Goal: Transaction & Acquisition: Purchase product/service

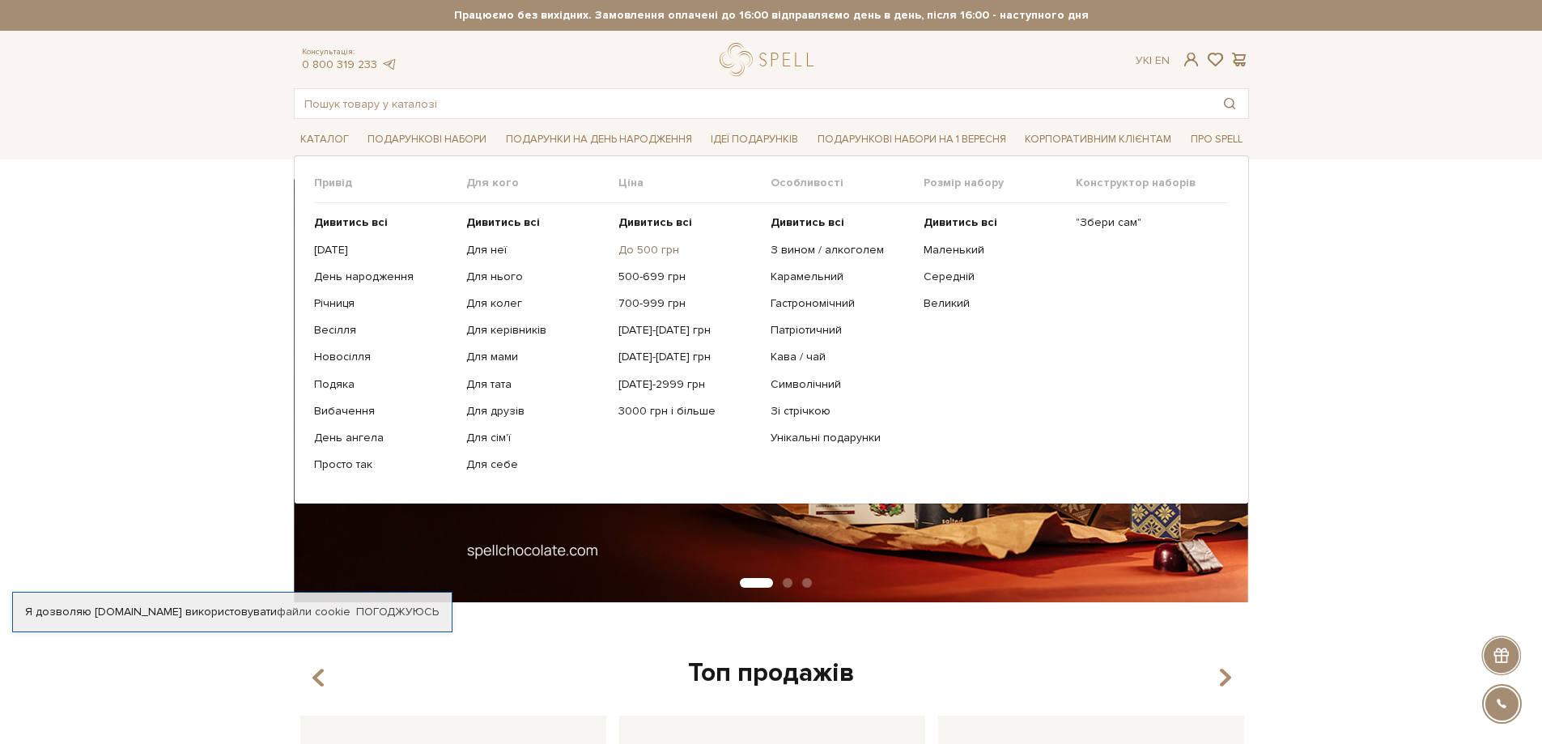
click at [656, 251] on link "До 500 грн" at bounding box center [689, 250] width 140 height 15
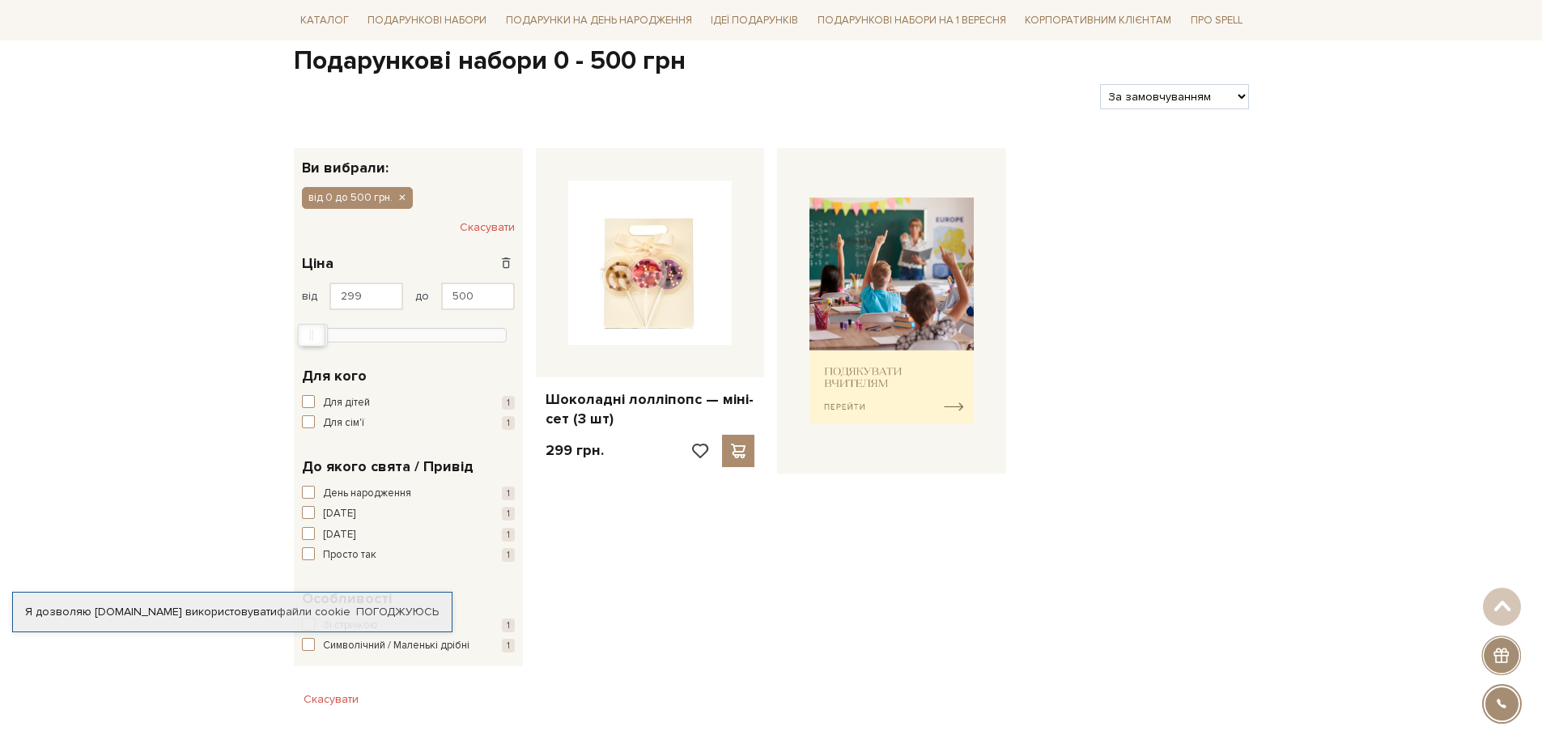
scroll to position [162, 0]
click at [882, 359] on img at bounding box center [892, 311] width 164 height 227
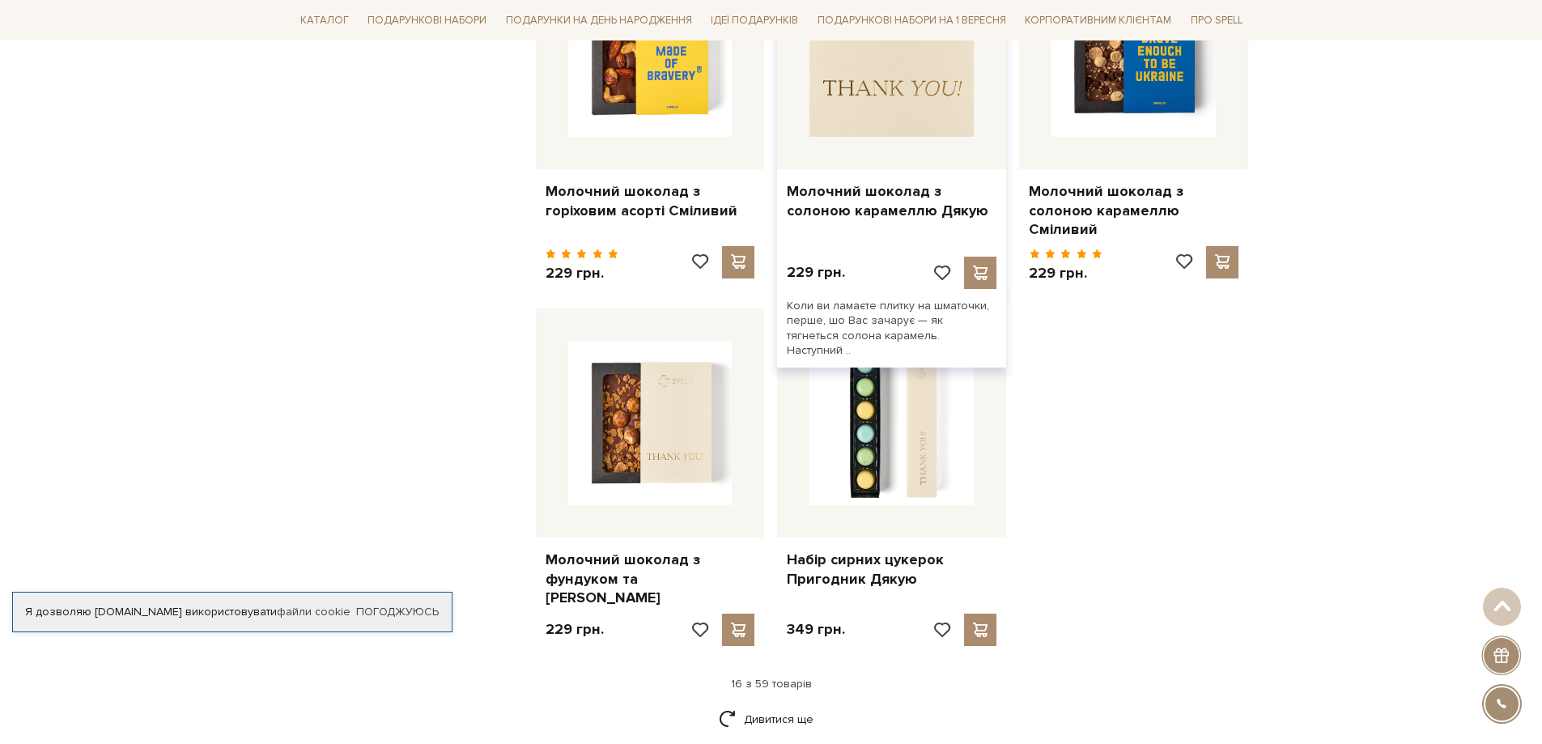
scroll to position [1781, 0]
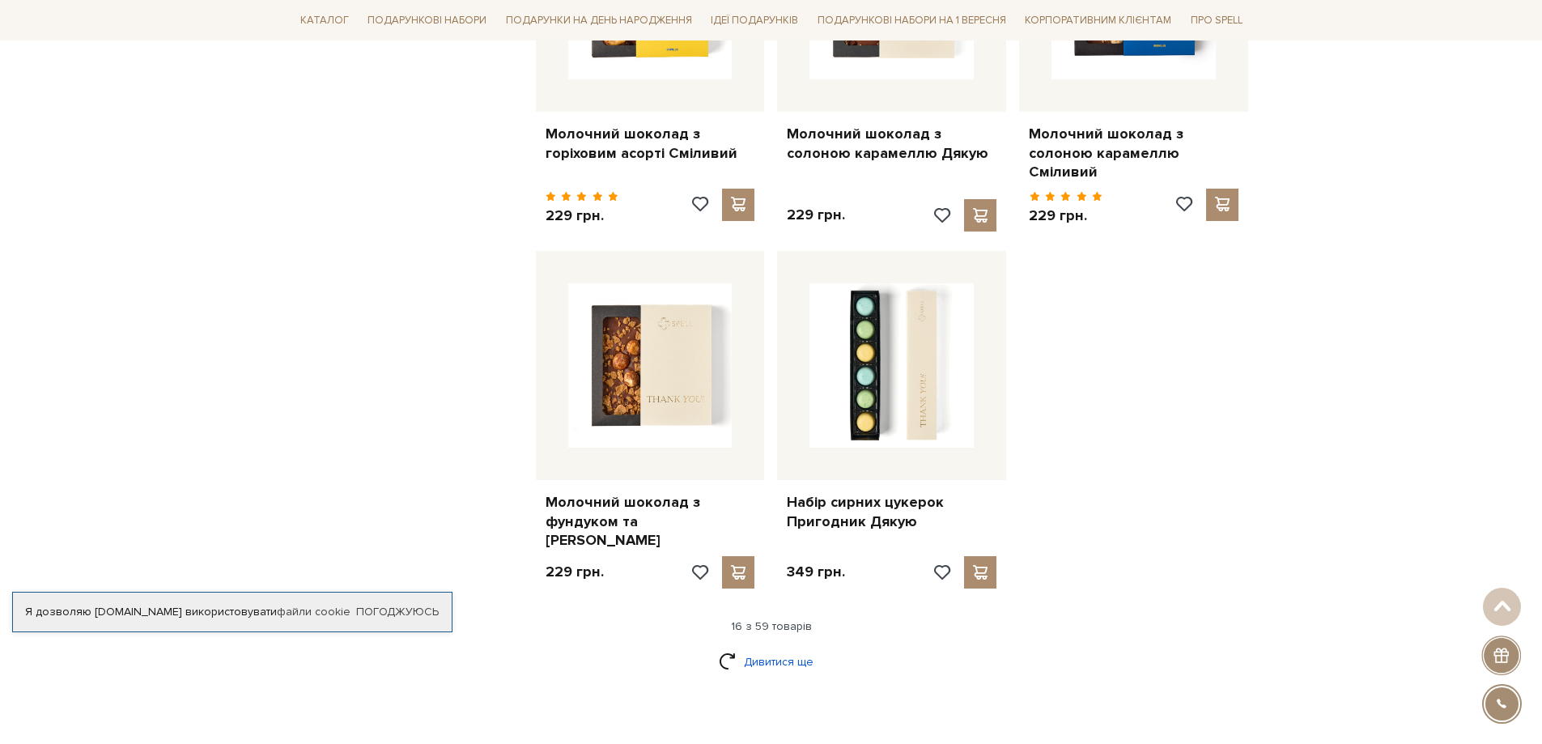
click at [761, 657] on link "Дивитися ще" at bounding box center [771, 662] width 105 height 28
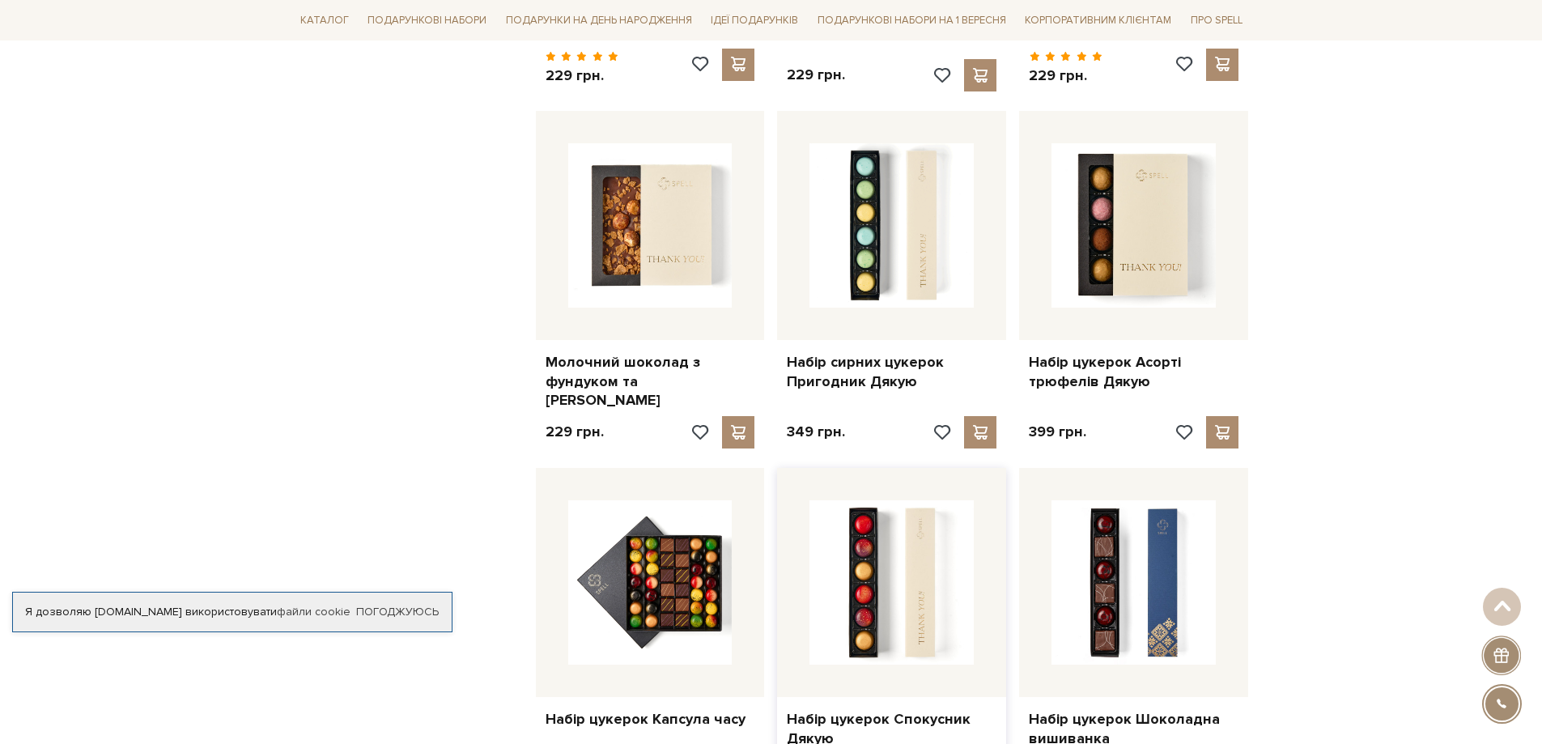
scroll to position [2186, 0]
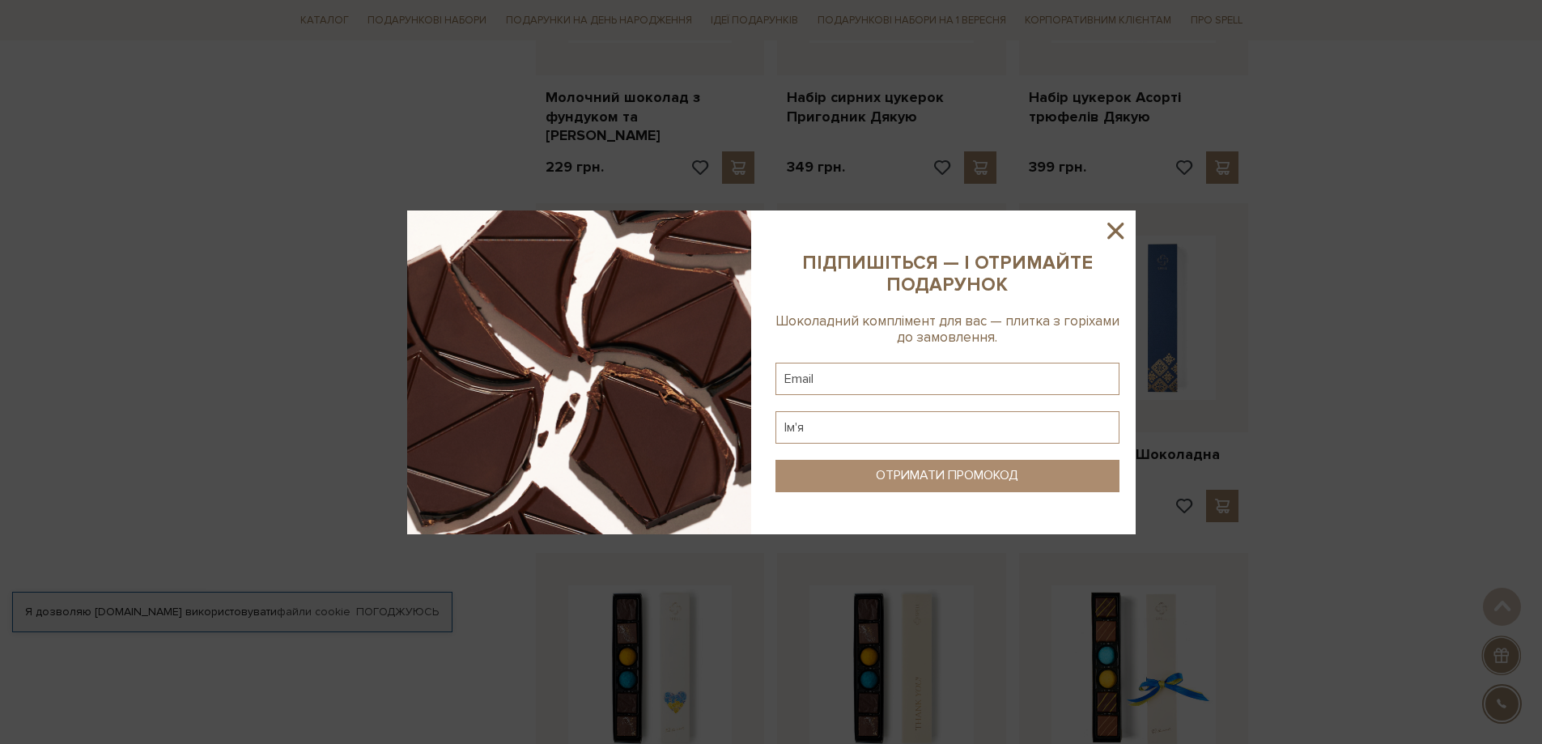
click at [1116, 234] on icon at bounding box center [1116, 231] width 28 height 28
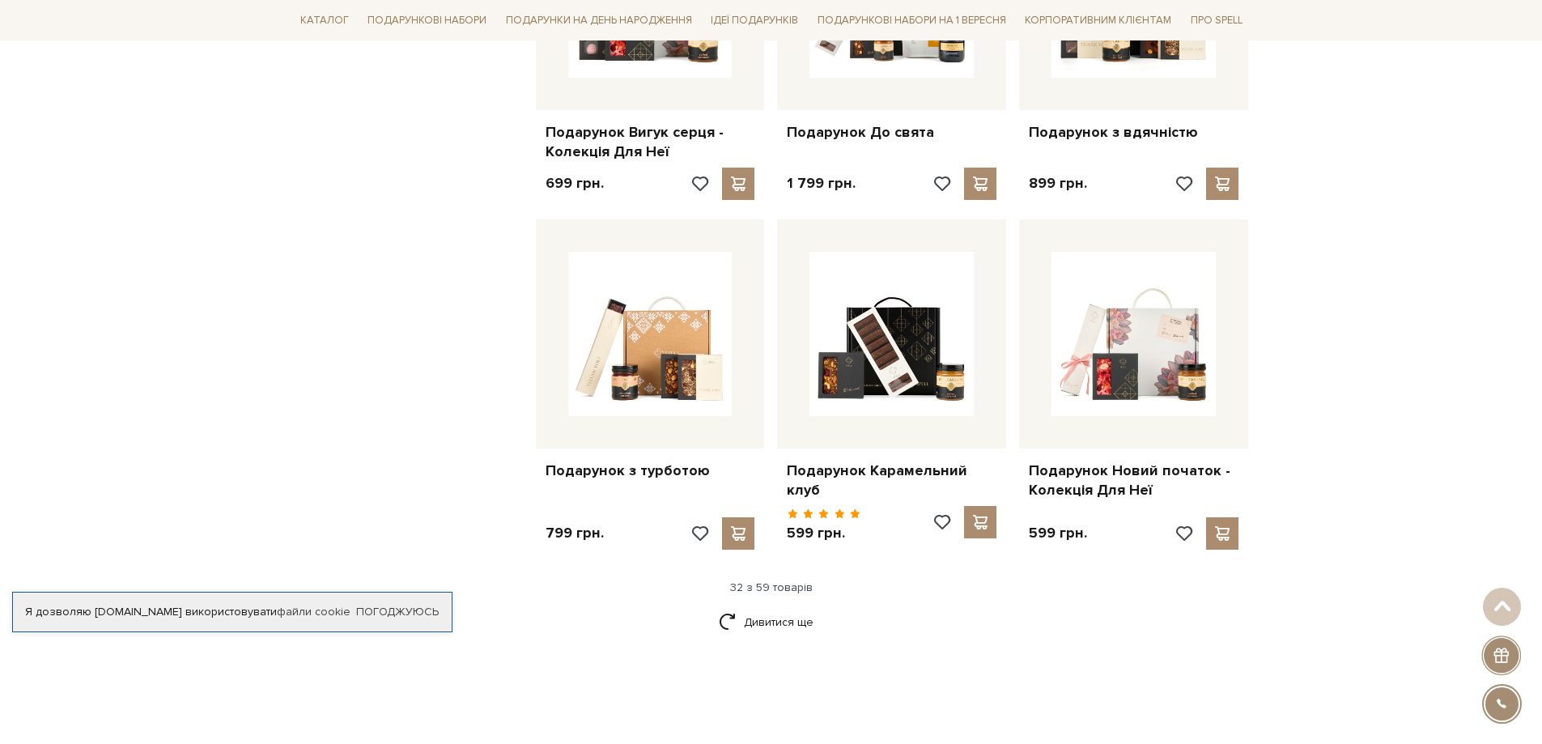
scroll to position [3724, 0]
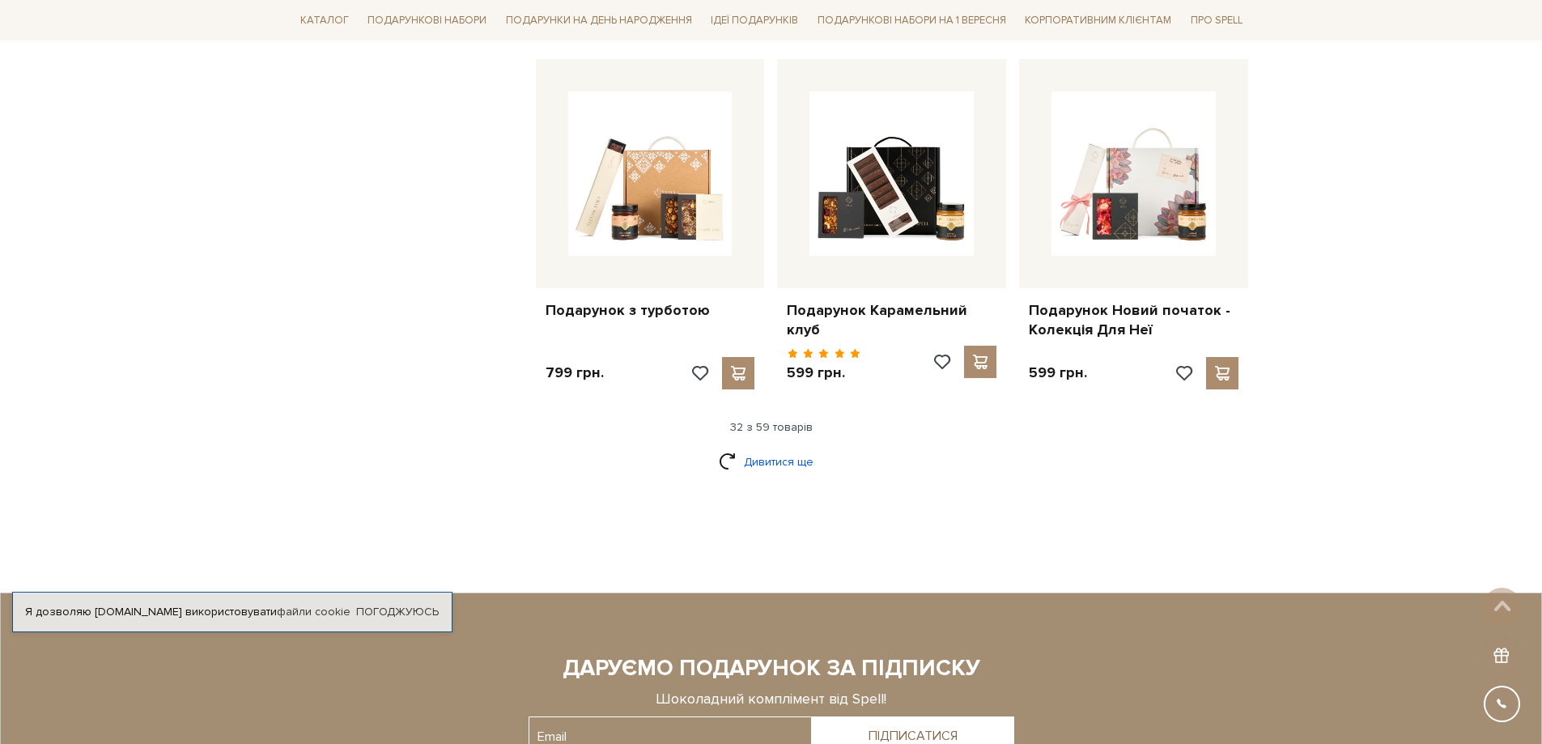
click at [764, 448] on link "Дивитися ще" at bounding box center [771, 462] width 105 height 28
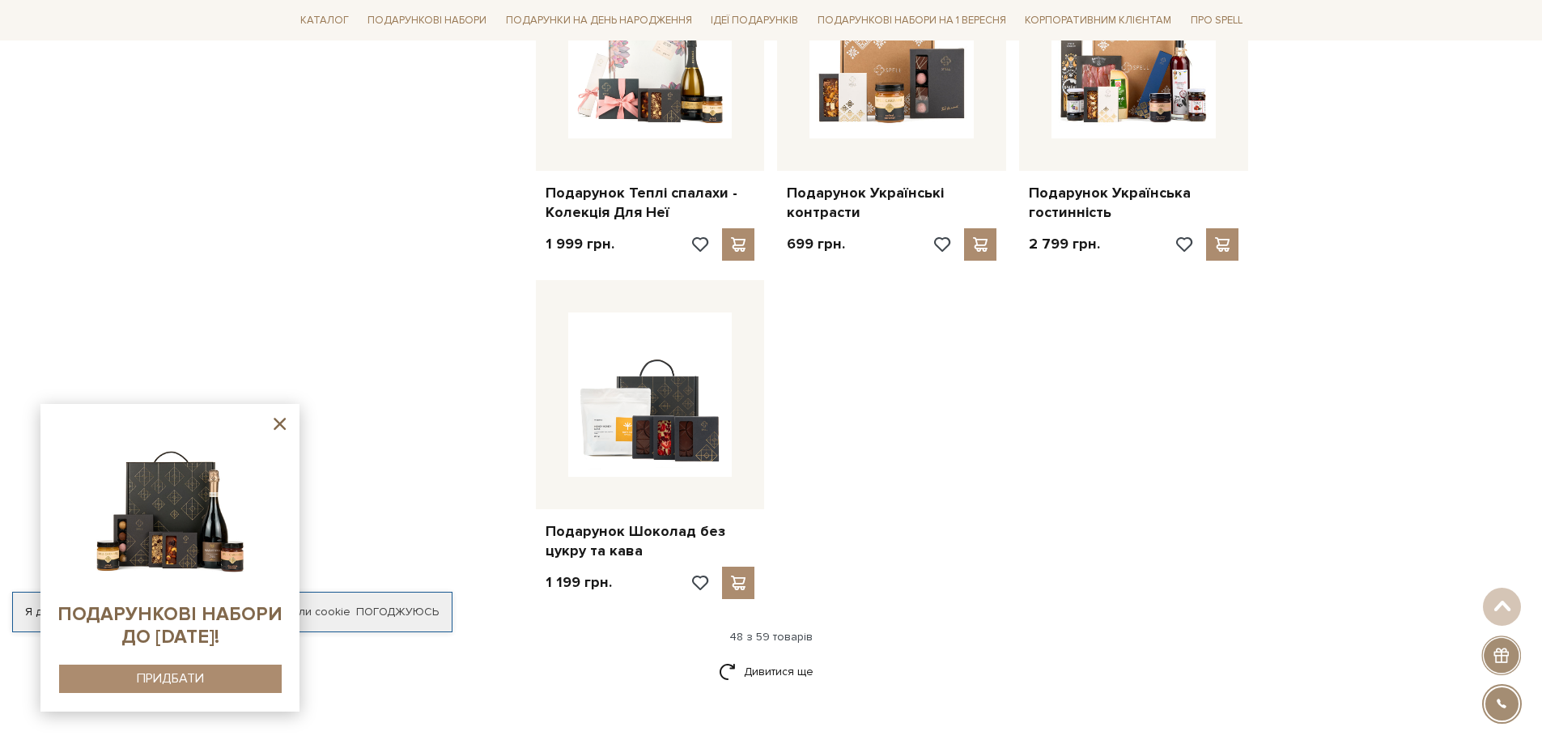
scroll to position [5586, 0]
click at [768, 656] on link "Дивитися ще" at bounding box center [771, 670] width 105 height 28
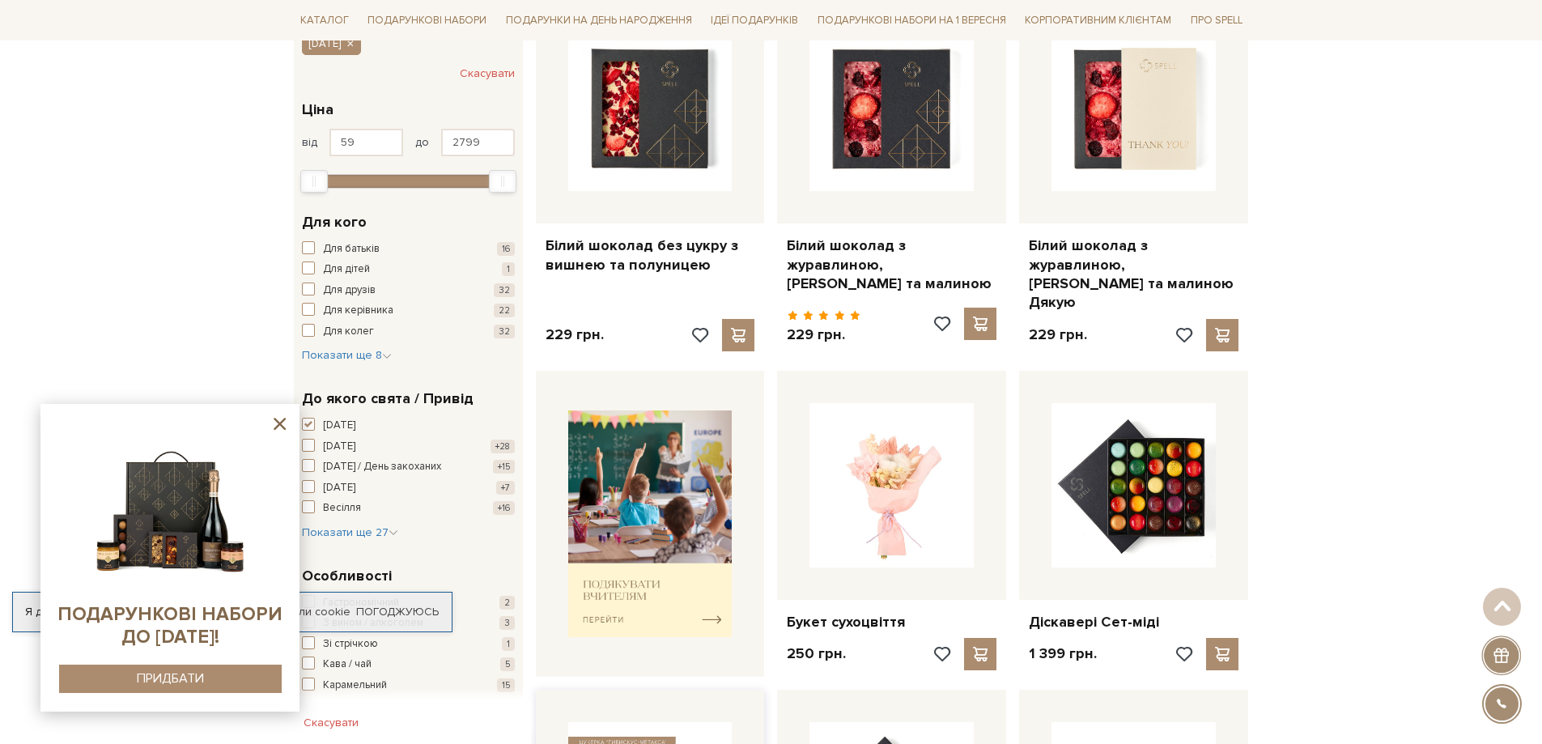
scroll to position [0, 0]
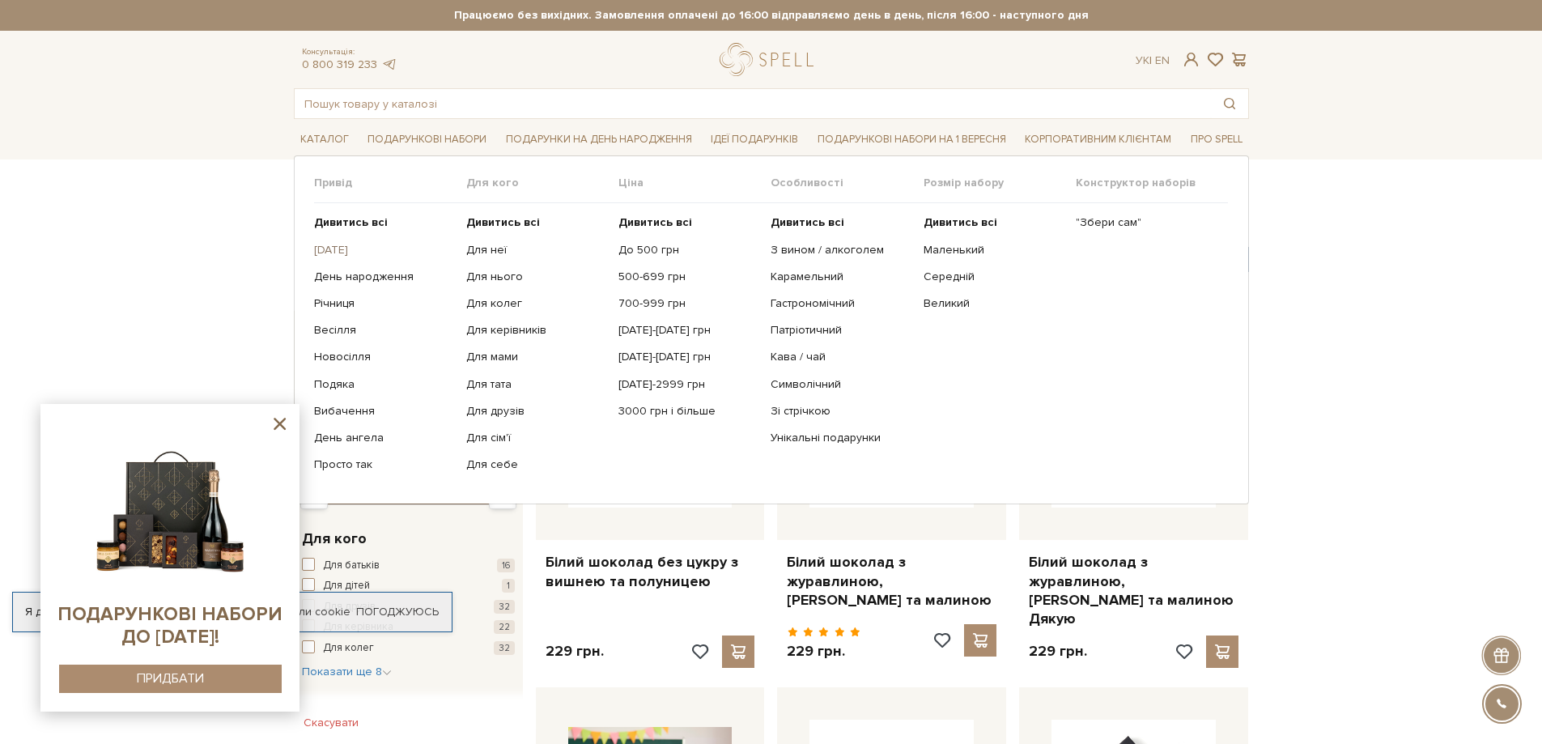
click at [353, 252] on link "[DATE]" at bounding box center [384, 250] width 140 height 15
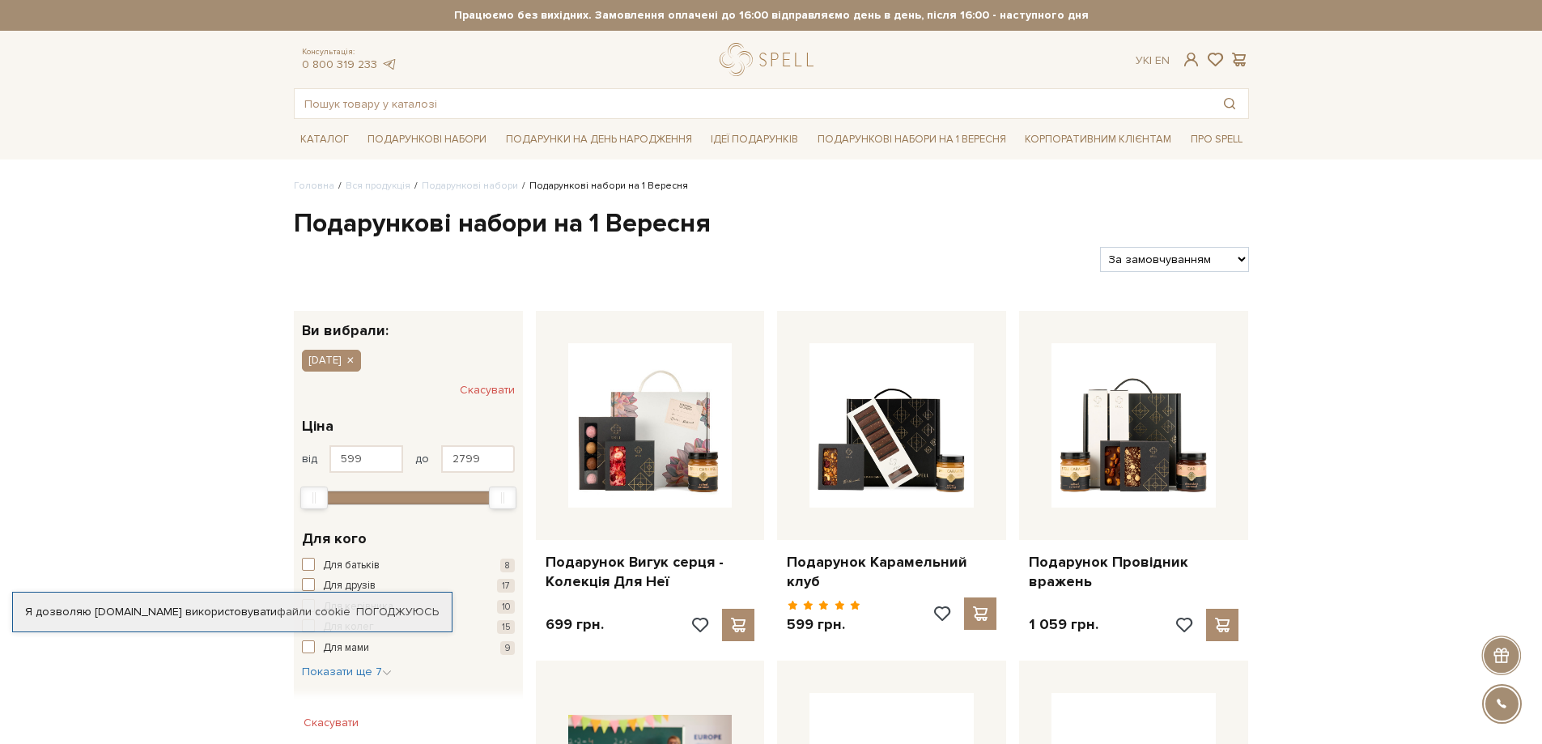
click at [1146, 265] on select "За замовчуванням За Ціною (зростання) За Ціною (зменшення) Новинки За популярні…" at bounding box center [1174, 259] width 148 height 25
select select "https://spellchocolate.com/our-productions/podarunkovi-box/1_veresnya?sort=p.pr…"
click at [1100, 247] on select "За замовчуванням За Ціною (зростання) За Ціною (зменшення) Новинки За популярні…" at bounding box center [1174, 259] width 148 height 25
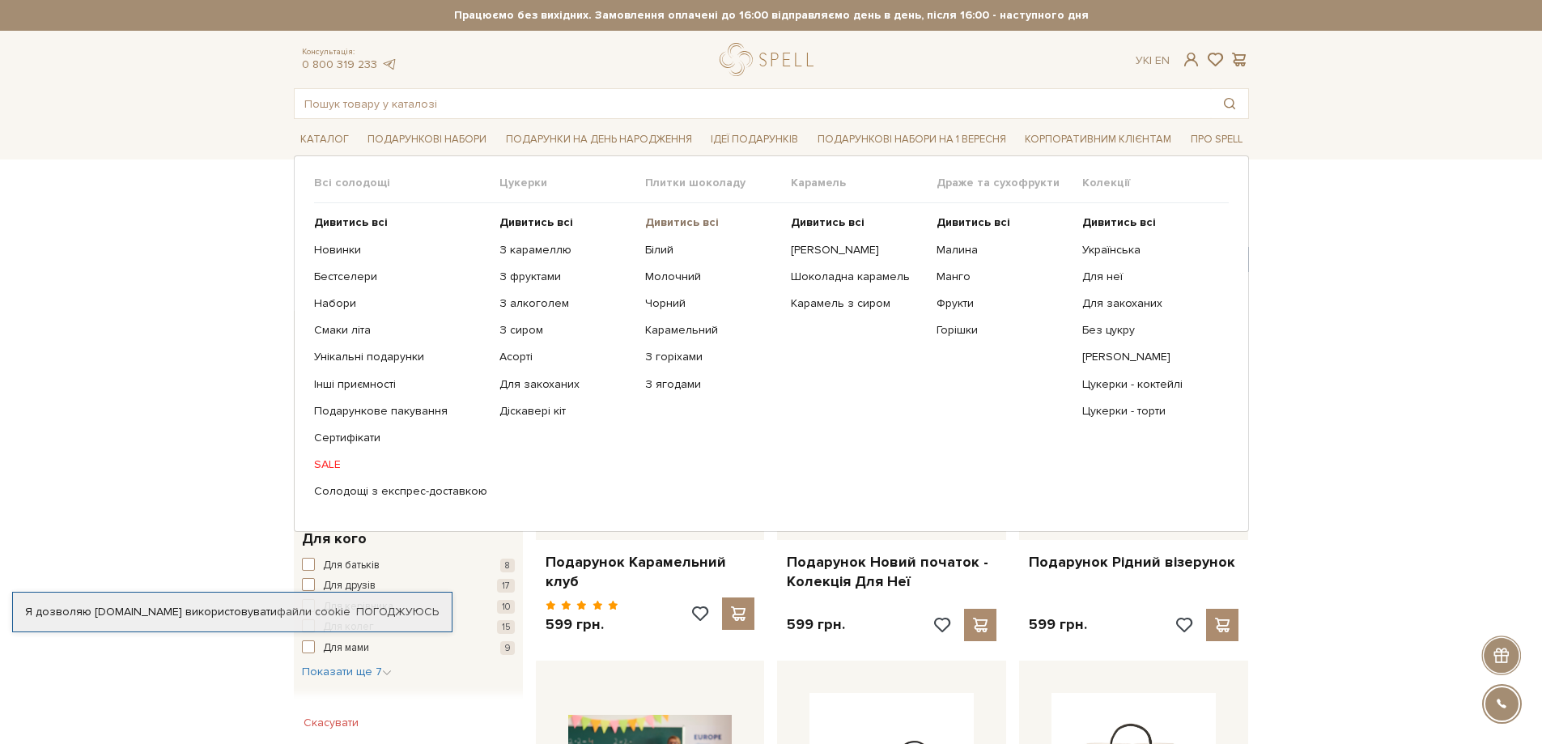
click at [704, 223] on b "Дивитись всі" at bounding box center [682, 222] width 74 height 14
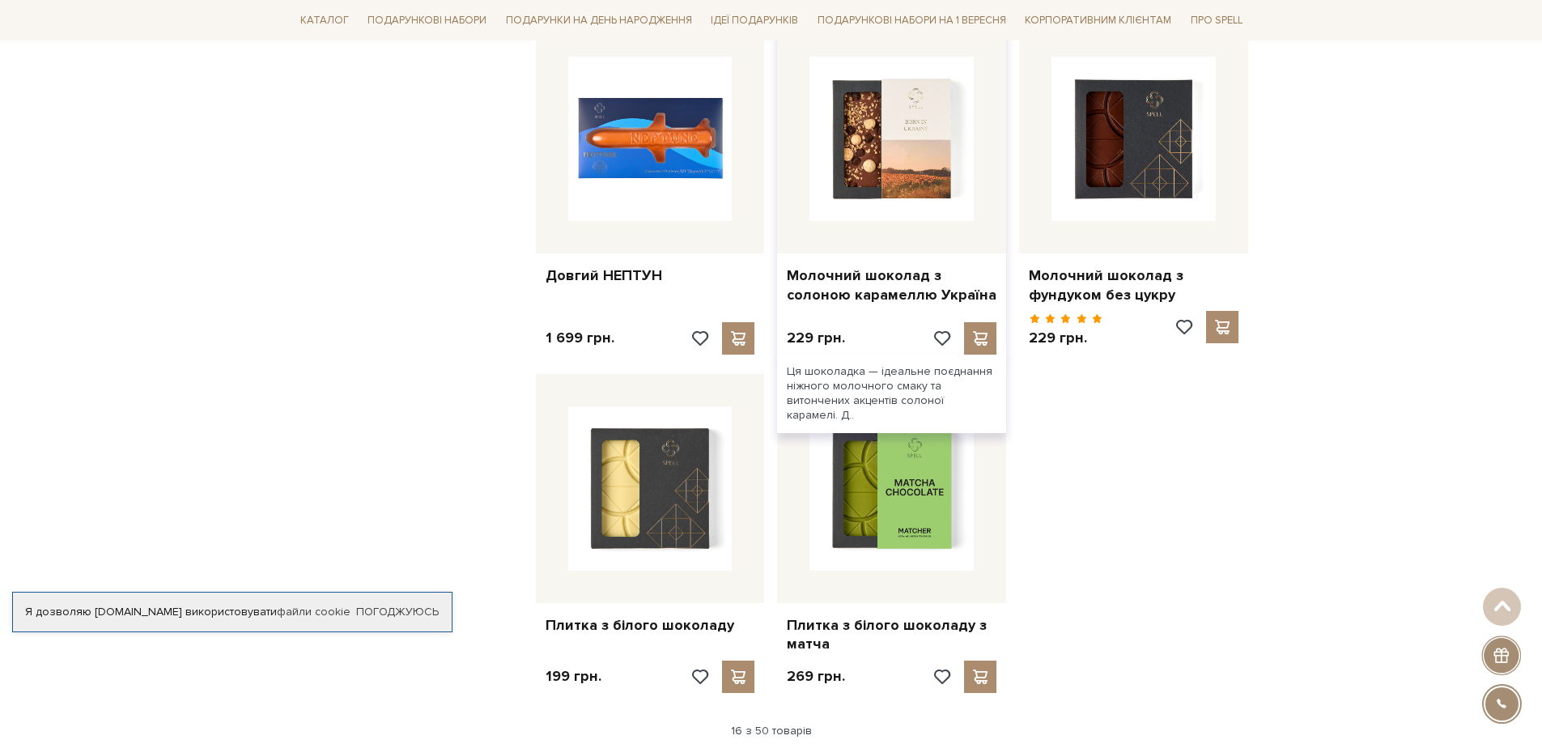
scroll to position [1781, 0]
